Goal: Task Accomplishment & Management: Use online tool/utility

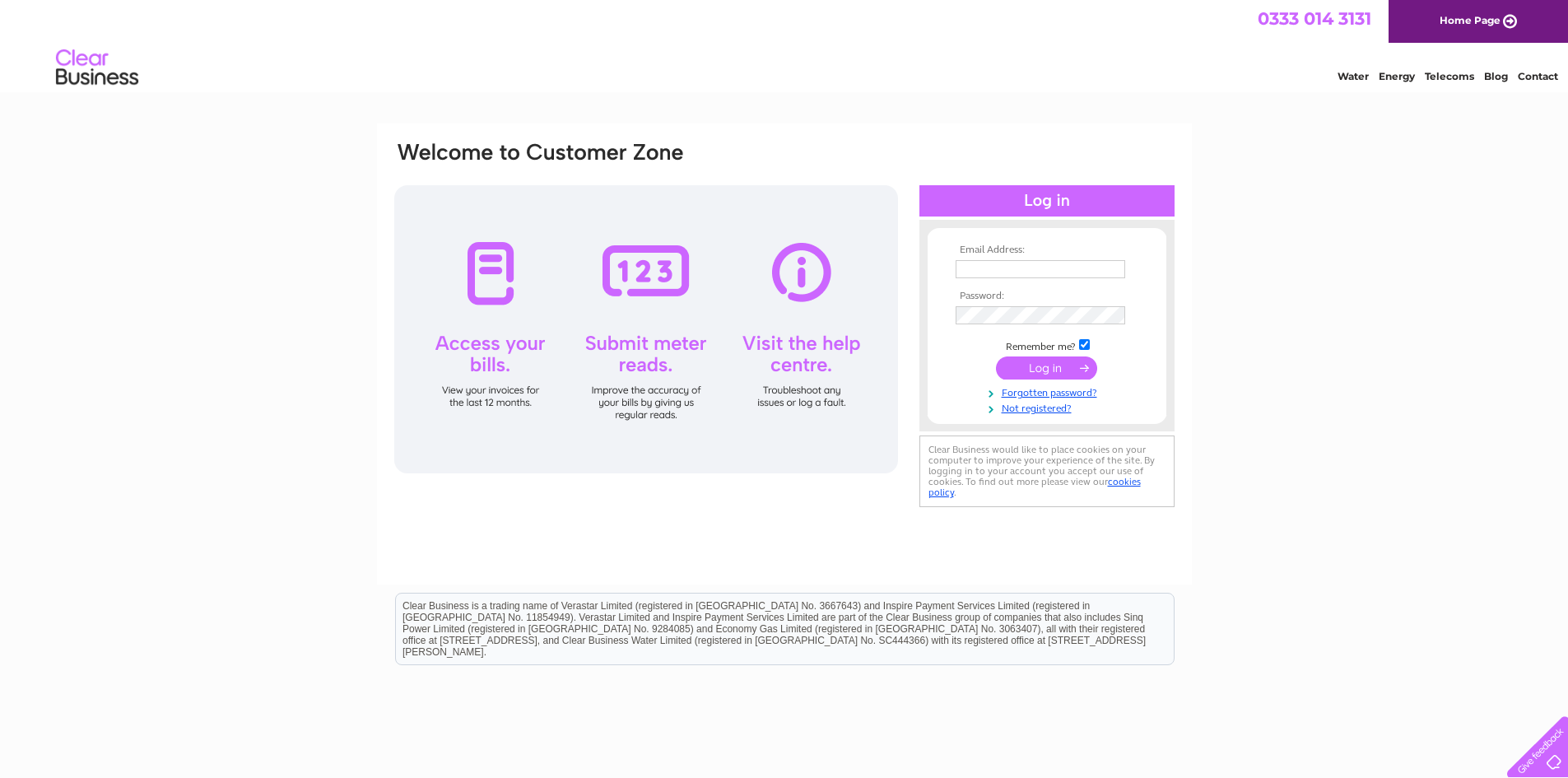
type input "geraldine@uniquewindowslondon.co.uk"
click at [1068, 367] on input "submit" at bounding box center [1046, 367] width 101 height 23
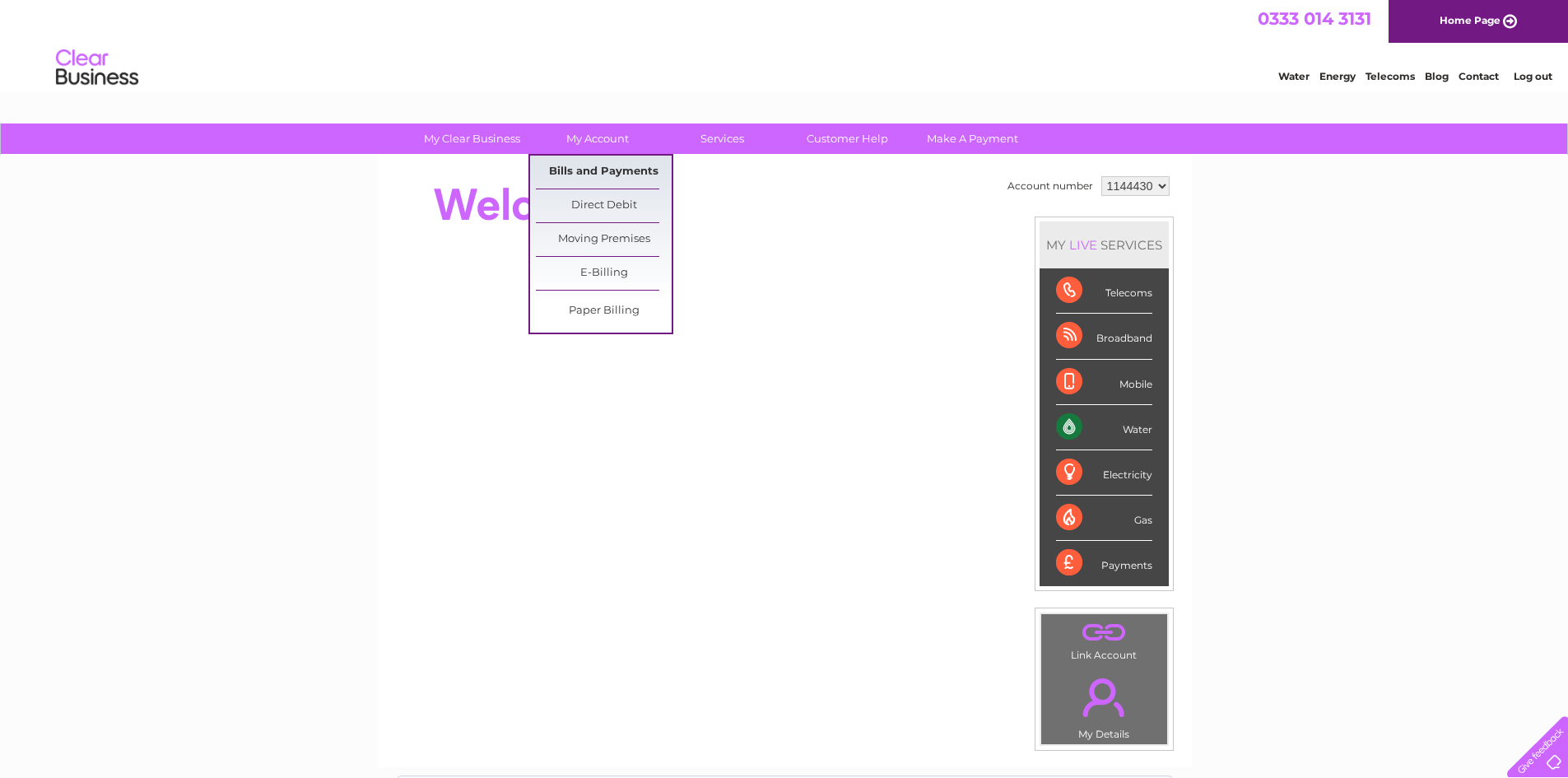
click at [600, 168] on link "Bills and Payments" at bounding box center [603, 172] width 136 height 33
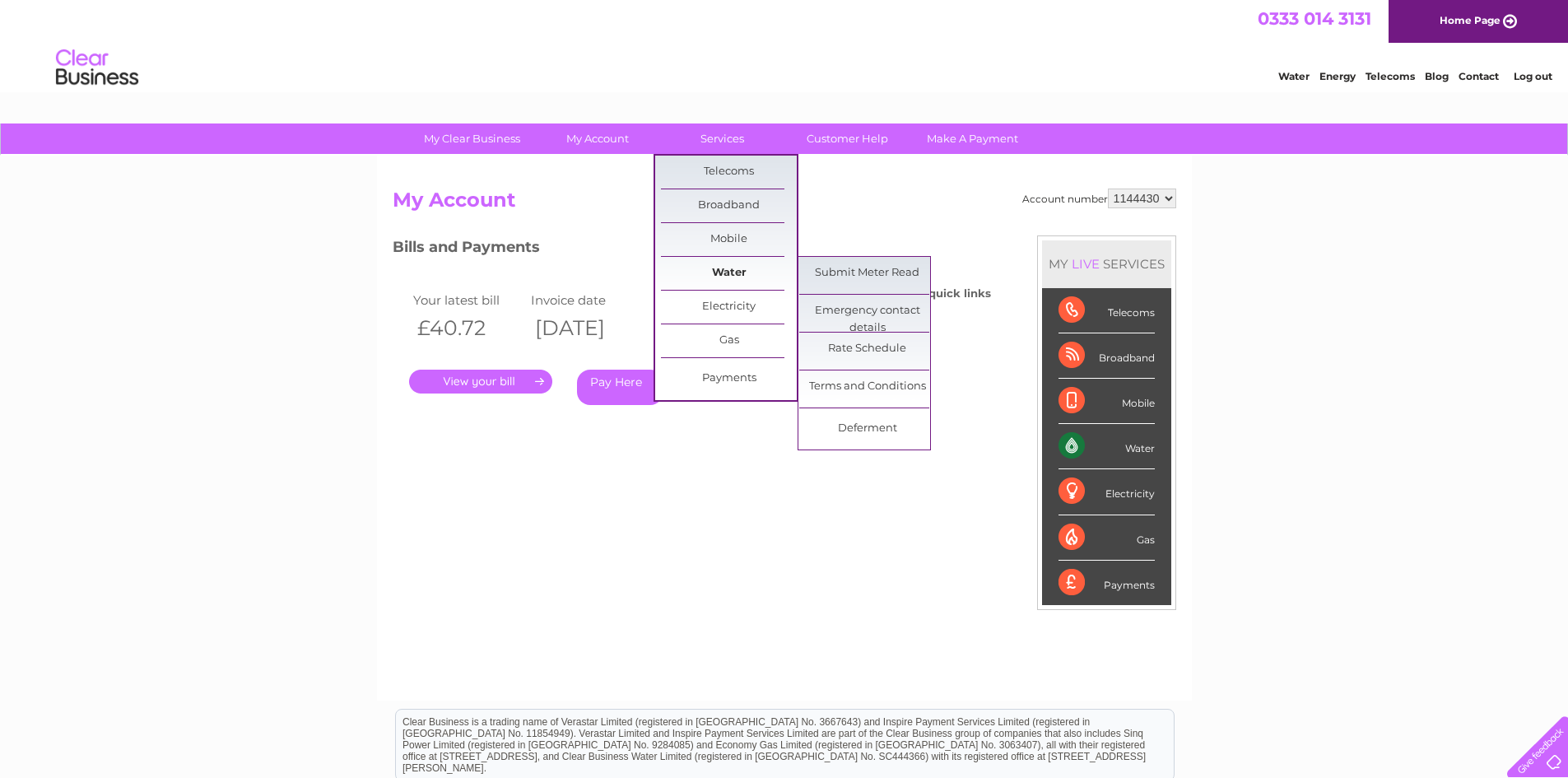
click at [730, 270] on link "Water" at bounding box center [728, 273] width 136 height 33
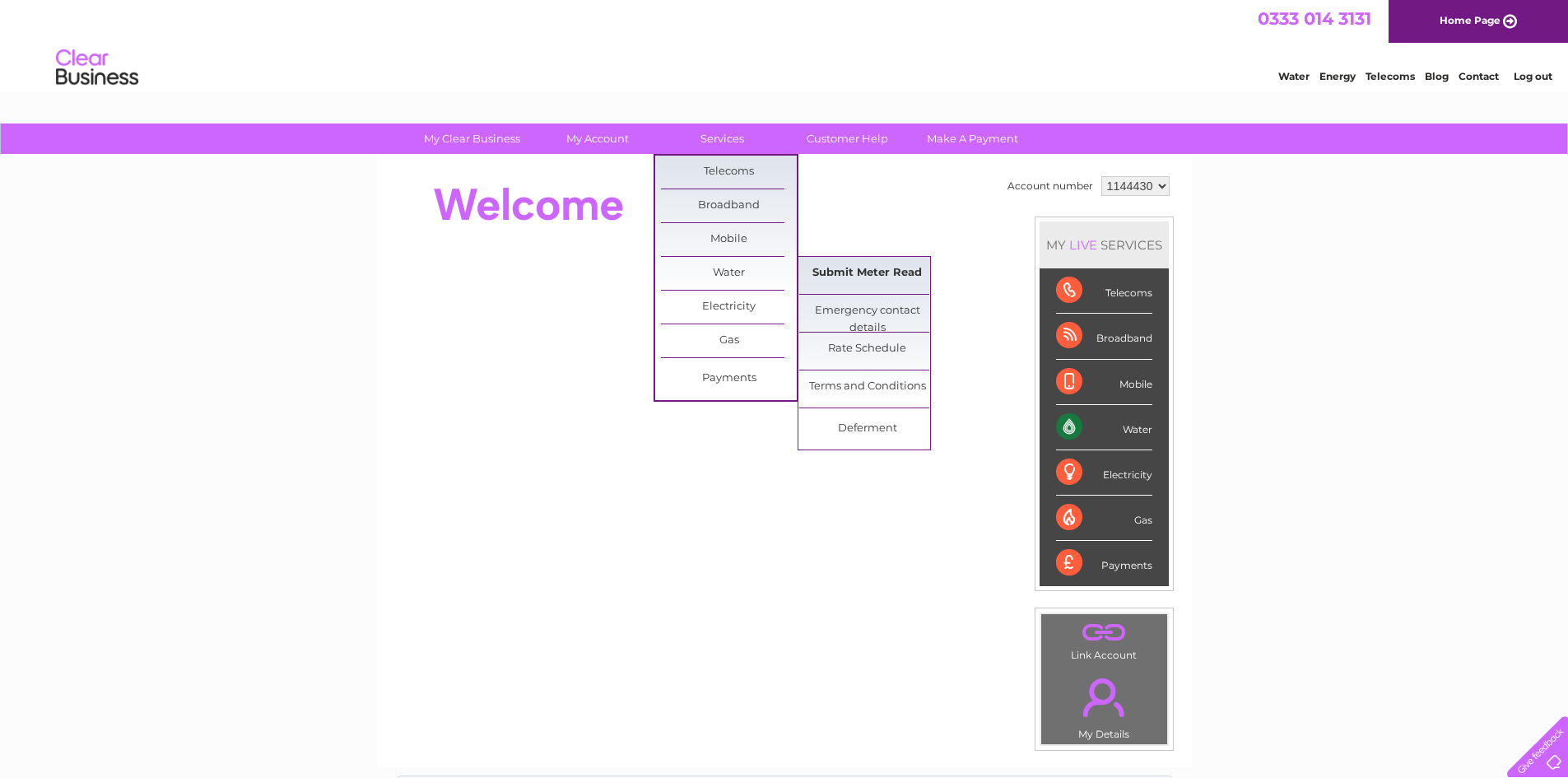
click at [822, 279] on link "Submit Meter Read" at bounding box center [867, 273] width 136 height 33
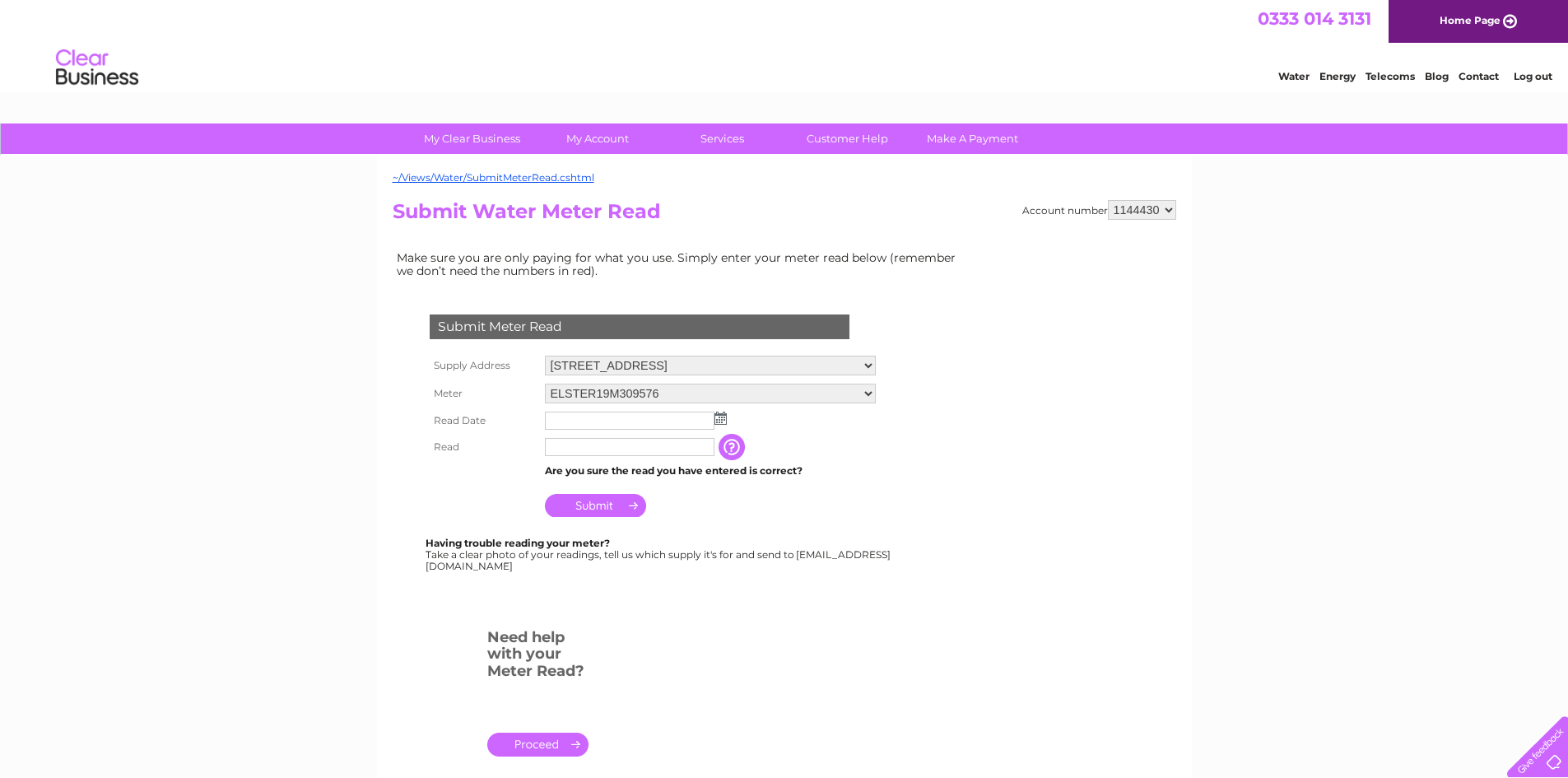
click at [726, 418] on img at bounding box center [721, 418] width 13 height 13
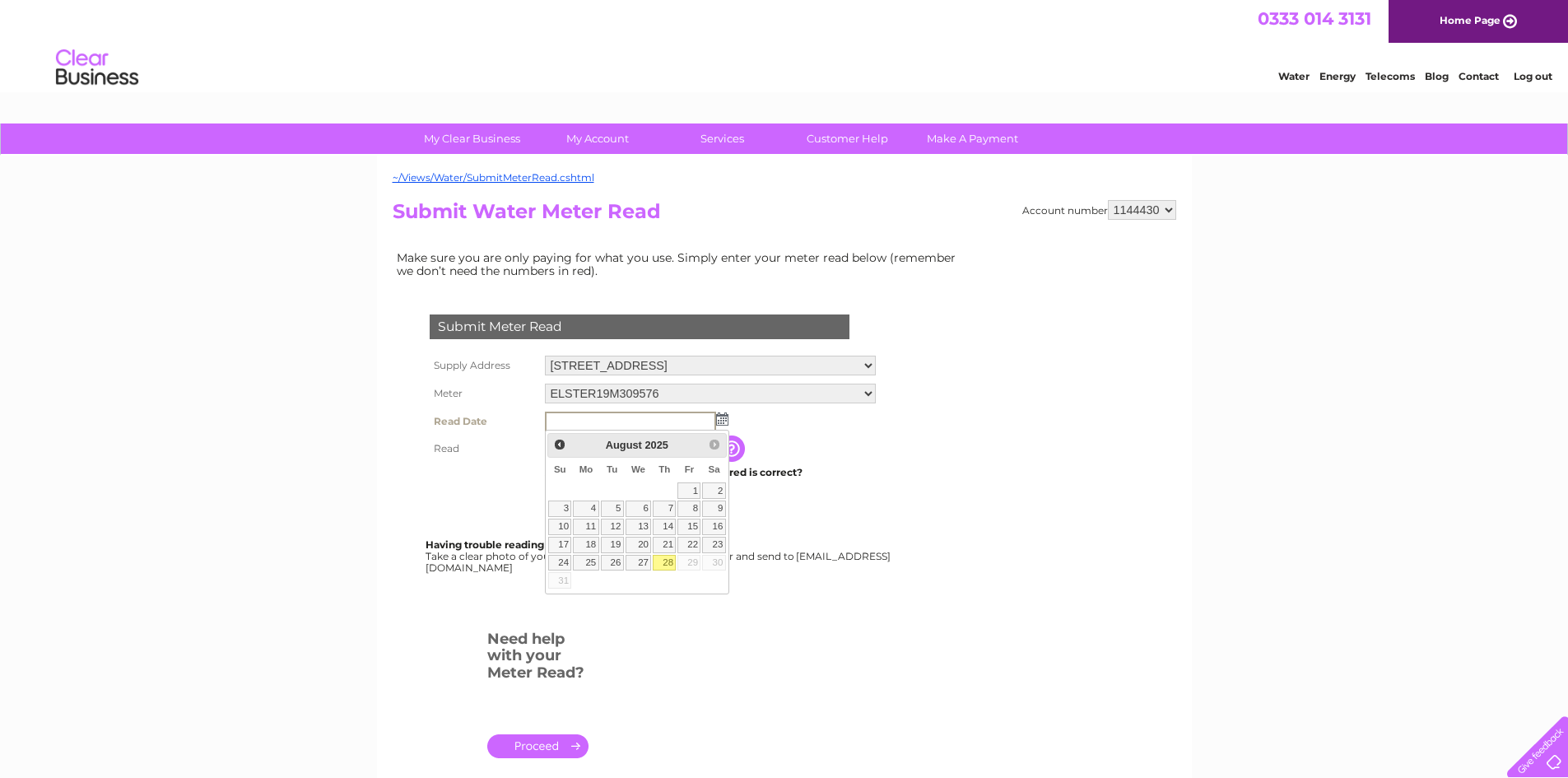
click at [666, 561] on link "28" at bounding box center [664, 563] width 23 height 16
type input "2025/08/28"
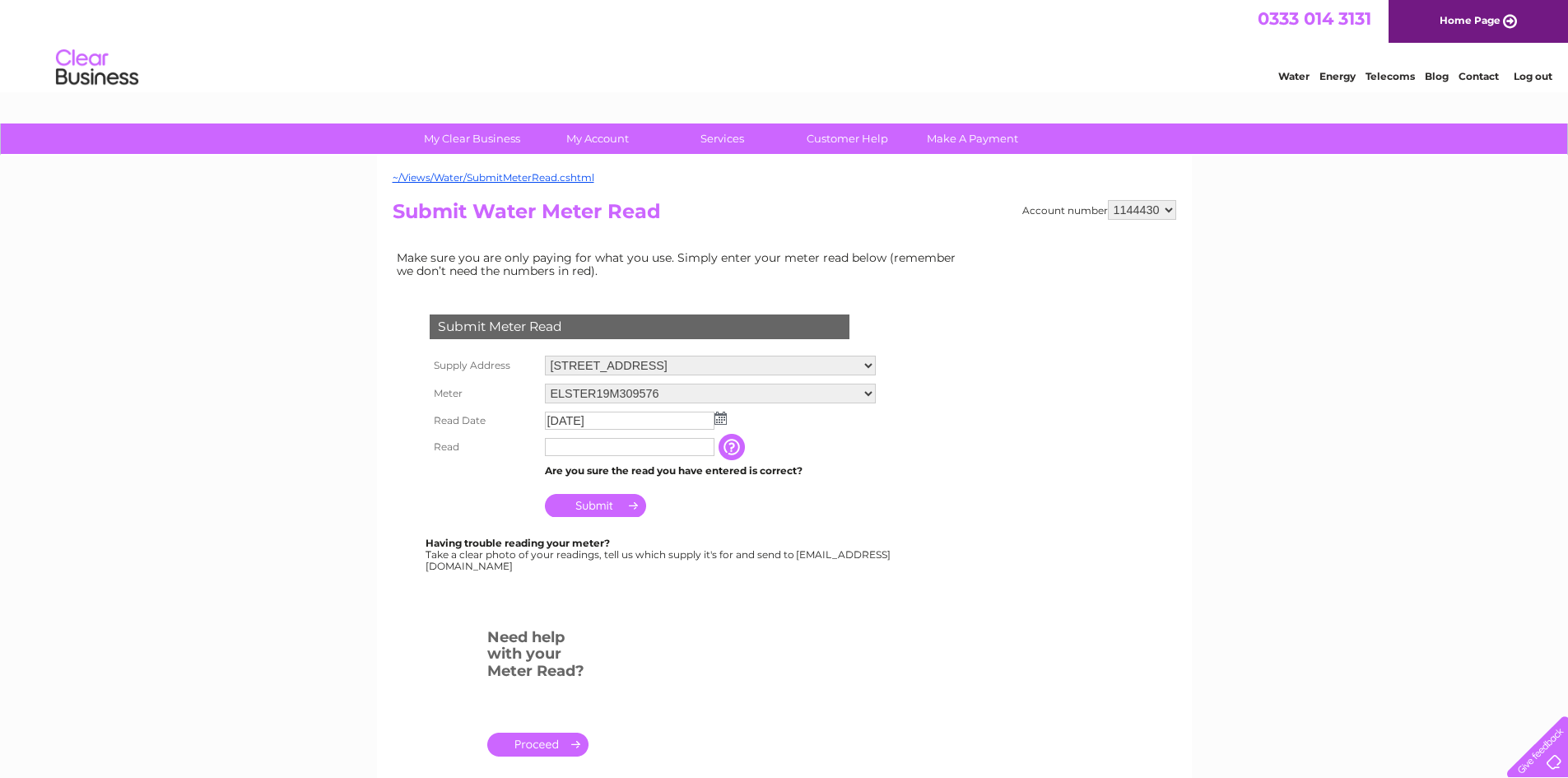
click at [574, 444] on input "text" at bounding box center [629, 446] width 169 height 18
type input "3"
type input "78244"
click at [596, 502] on input "Submit" at bounding box center [594, 507] width 101 height 23
click at [1540, 73] on link "Log out" at bounding box center [1532, 76] width 38 height 13
